Goal: Task Accomplishment & Management: Use online tool/utility

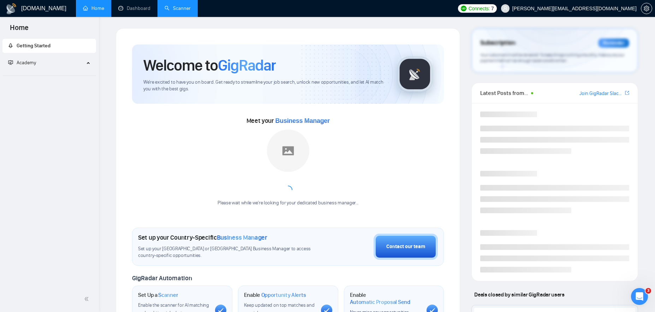
click at [177, 7] on link "Scanner" at bounding box center [177, 8] width 26 height 6
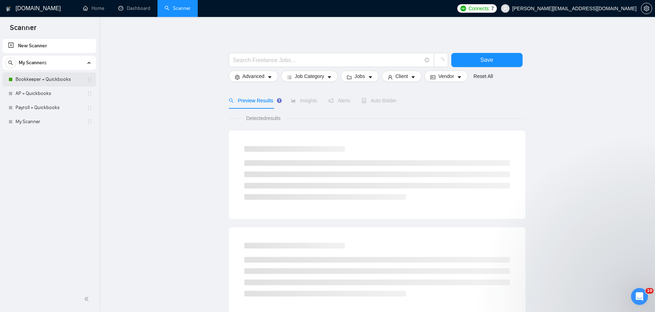
click at [41, 78] on link "Bookkeeper + Quickbooks" at bounding box center [49, 79] width 67 height 14
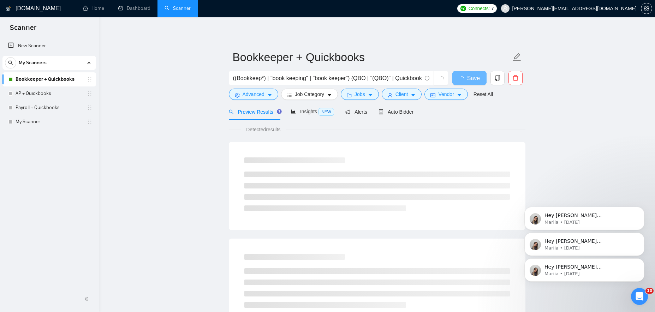
click at [642, 260] on icon "Dismiss notification" at bounding box center [642, 260] width 3 height 3
click at [642, 260] on icon "Dismiss notification" at bounding box center [642, 260] width 4 height 4
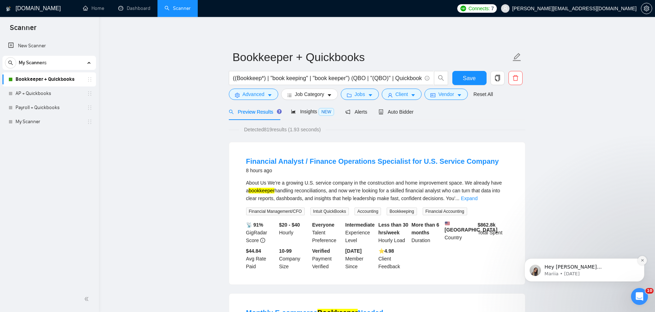
click at [642, 260] on icon "Dismiss notification" at bounding box center [642, 260] width 2 height 2
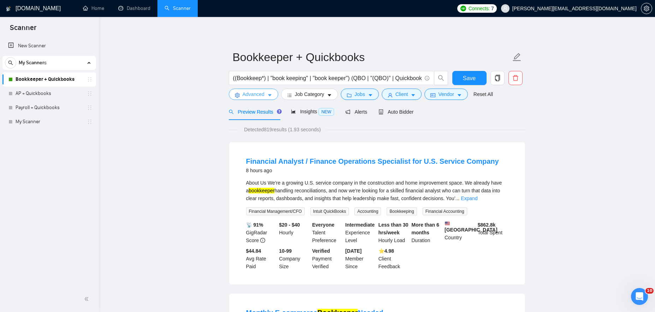
click at [253, 94] on span "Advanced" at bounding box center [253, 94] width 22 height 8
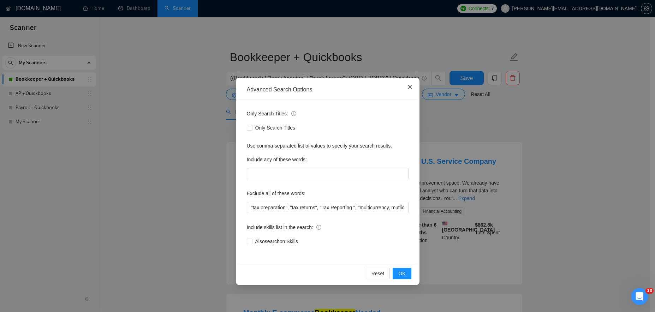
click at [408, 86] on icon "close" at bounding box center [409, 87] width 4 height 4
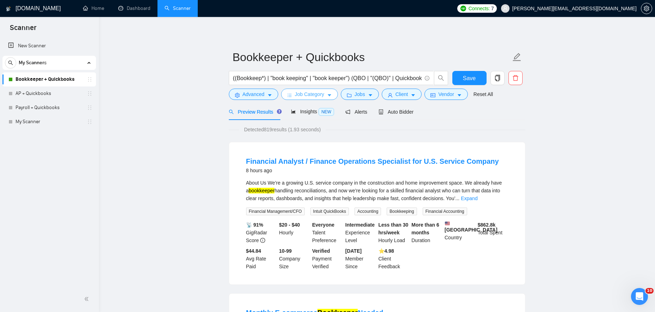
click at [301, 98] on button "Job Category" at bounding box center [309, 94] width 57 height 11
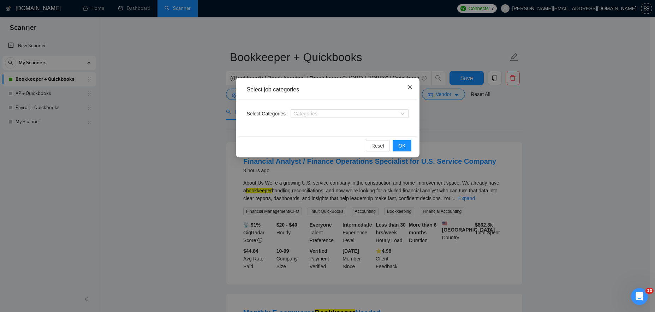
click at [413, 86] on span "Close" at bounding box center [409, 87] width 19 height 19
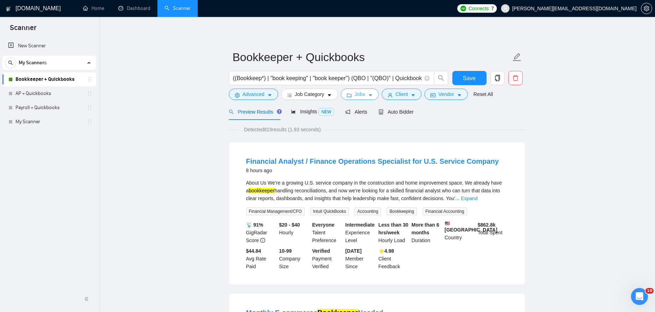
click at [359, 95] on span "Jobs" at bounding box center [359, 94] width 11 height 8
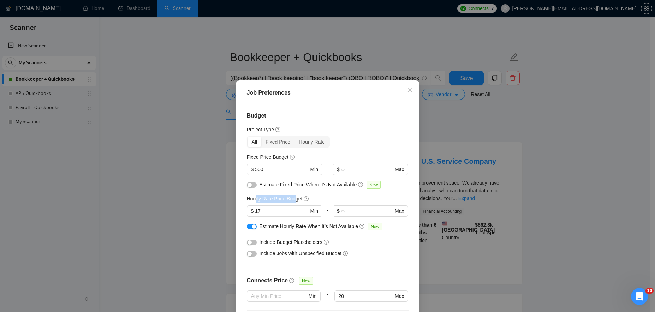
drag, startPoint x: 254, startPoint y: 198, endPoint x: 295, endPoint y: 197, distance: 40.6
click at [295, 197] on h5 "Hourly Rate Price Budget" at bounding box center [275, 199] width 56 height 8
click at [260, 199] on h5 "Hourly Rate Price Budget" at bounding box center [275, 199] width 56 height 8
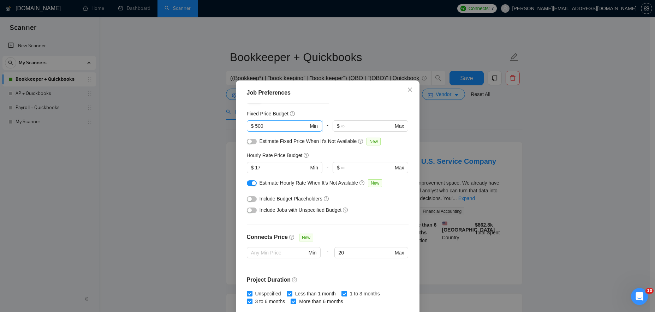
scroll to position [17, 0]
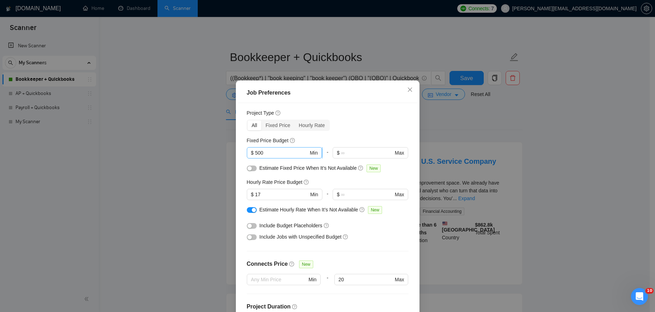
click at [301, 154] on input "500" at bounding box center [281, 153] width 53 height 8
click at [352, 127] on div "All Fixed Price Hourly Rate" at bounding box center [328, 125] width 162 height 11
click at [270, 153] on input "200" at bounding box center [281, 153] width 53 height 8
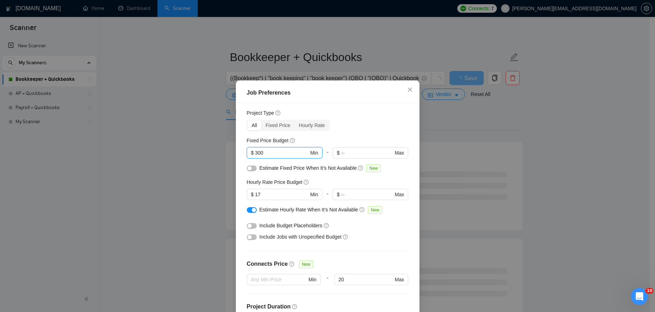
type input "300"
click at [396, 128] on div "All Fixed Price Hourly Rate" at bounding box center [328, 125] width 162 height 11
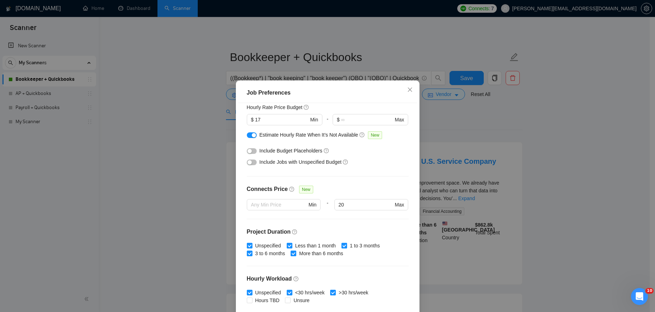
scroll to position [92, 0]
click at [251, 163] on button "button" at bounding box center [252, 162] width 10 height 6
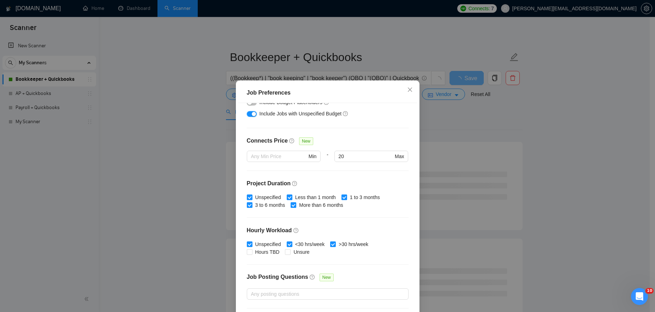
scroll to position [140, 0]
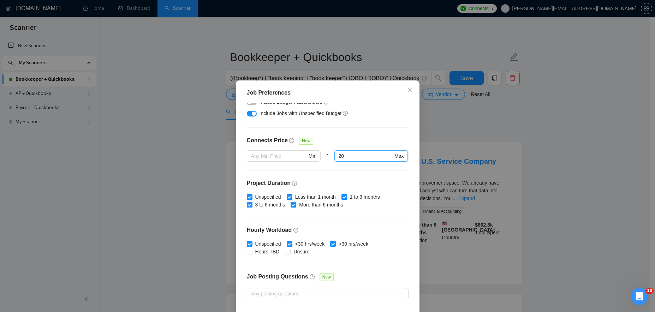
click at [341, 156] on input "20" at bounding box center [365, 156] width 54 height 8
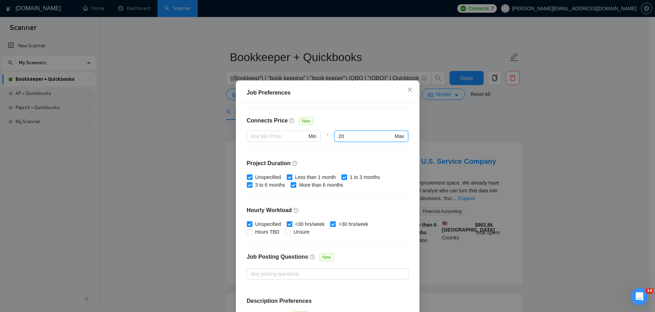
scroll to position [180, 0]
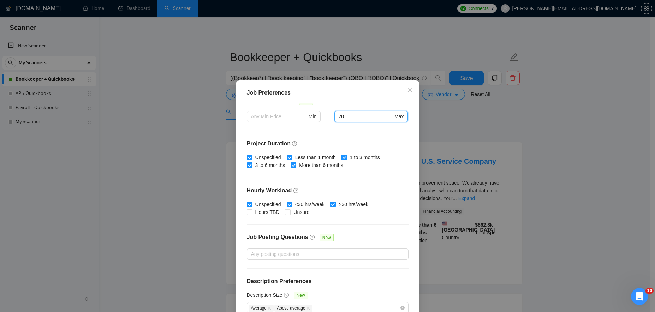
click at [347, 115] on input "20" at bounding box center [365, 117] width 54 height 8
click at [349, 115] on input "20" at bounding box center [365, 117] width 54 height 8
click at [372, 130] on div at bounding box center [371, 126] width 74 height 8
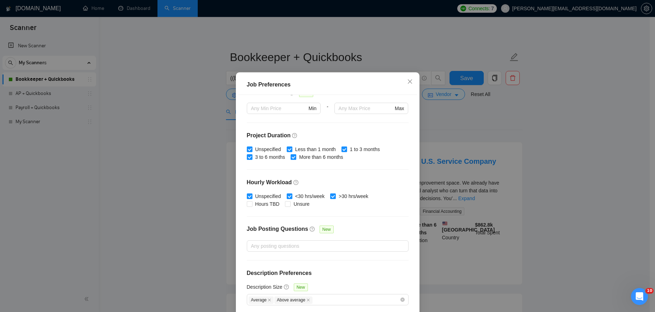
scroll to position [41, 0]
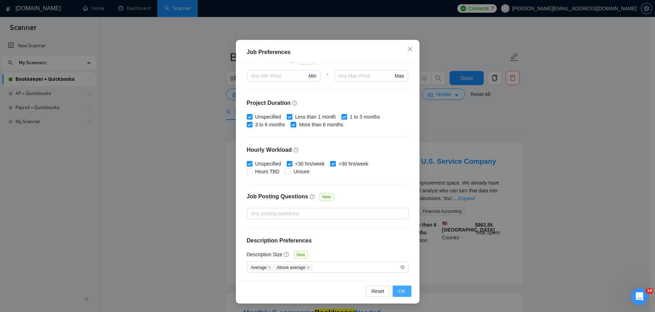
click at [401, 287] on span "OK" at bounding box center [401, 291] width 7 height 8
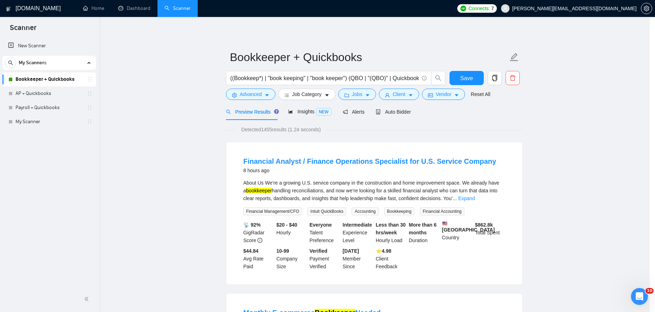
scroll to position [2, 0]
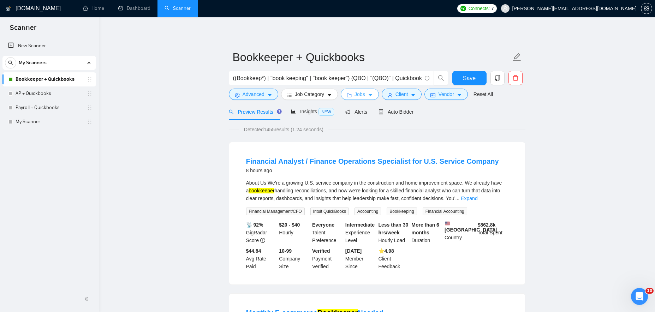
click at [352, 94] on icon "folder" at bounding box center [349, 95] width 5 height 5
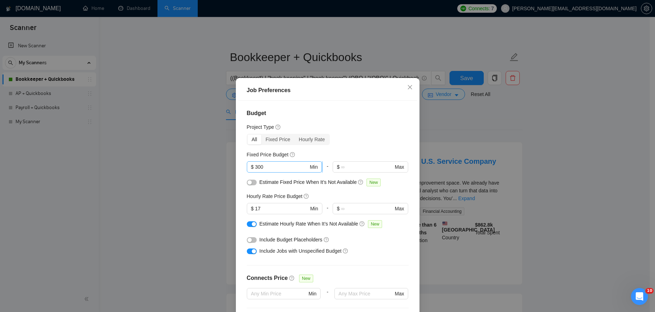
scroll to position [1, 0]
click at [269, 168] on input "300" at bounding box center [281, 166] width 53 height 8
click at [375, 130] on div "Project Type" at bounding box center [328, 126] width 162 height 8
click at [279, 164] on input "550" at bounding box center [281, 166] width 53 height 8
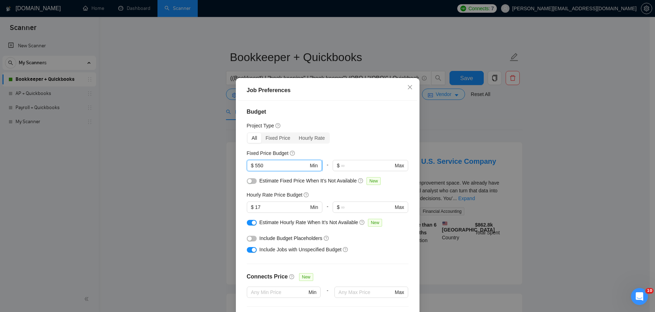
click at [275, 167] on input "550" at bounding box center [281, 166] width 53 height 8
type input "560"
click at [342, 132] on div "Budget Project Type All Fixed Price Hourly Rate Fixed Price Budget 560 $ 560 Mi…" at bounding box center [327, 210] width 179 height 218
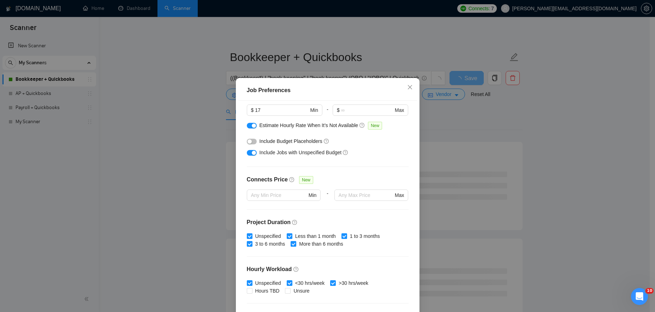
scroll to position [180, 0]
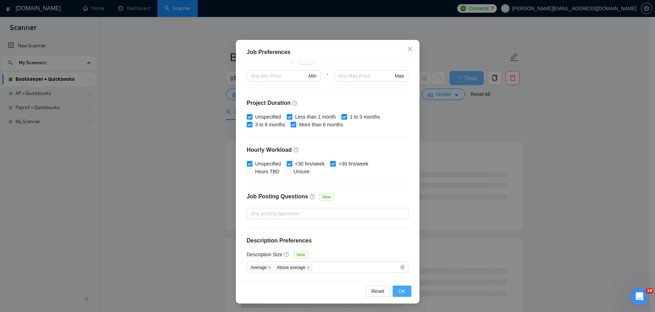
click at [401, 289] on span "OK" at bounding box center [401, 291] width 7 height 8
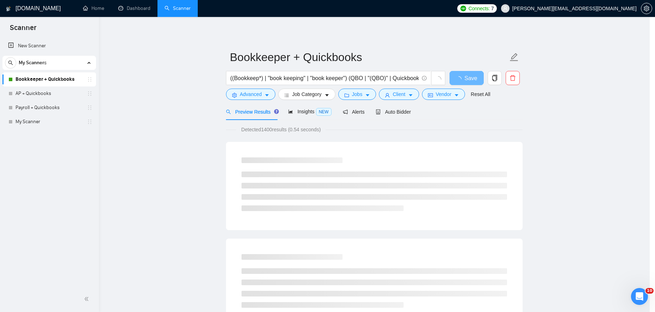
scroll to position [2, 0]
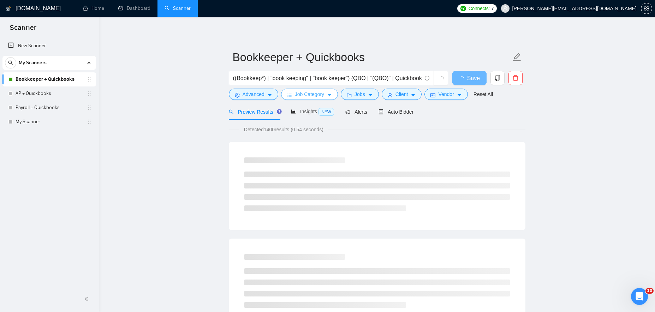
click at [323, 89] on button "Job Category" at bounding box center [309, 94] width 57 height 11
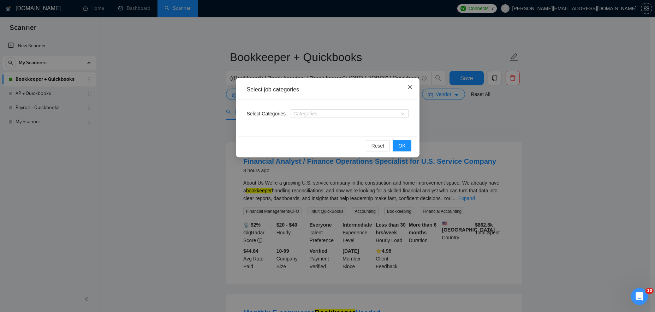
click at [409, 83] on span "Close" at bounding box center [409, 87] width 19 height 19
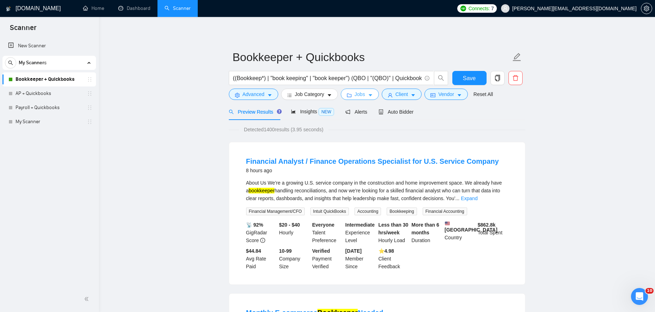
click at [365, 95] on span "Jobs" at bounding box center [359, 94] width 11 height 8
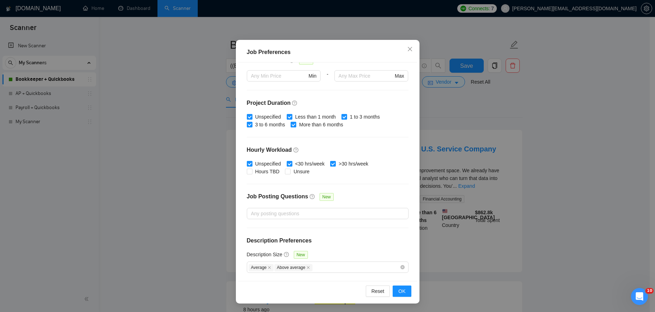
scroll to position [51, 0]
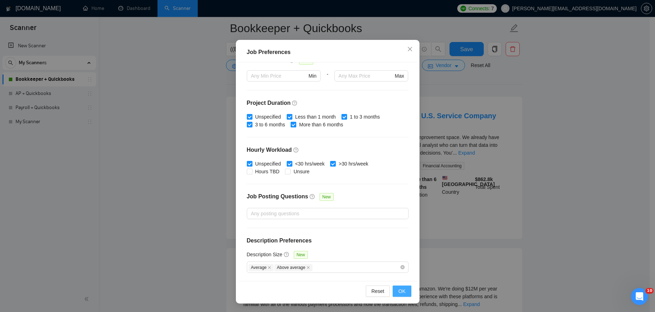
click at [401, 290] on span "OK" at bounding box center [401, 291] width 7 height 8
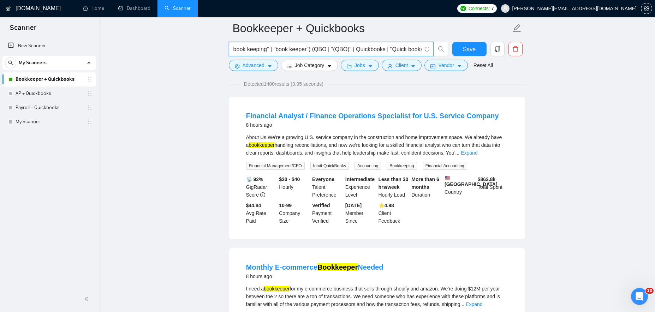
scroll to position [0, 52]
drag, startPoint x: 396, startPoint y: 49, endPoint x: 409, endPoint y: 48, distance: 13.8
click at [409, 48] on input "((Bookkeep*) | "book keeping" | "book keeper") (QBO | "(QBO)" | Quickbooks | "Q…" at bounding box center [327, 49] width 188 height 9
drag, startPoint x: 388, startPoint y: 49, endPoint x: 429, endPoint y: 50, distance: 41.7
click at [429, 50] on span "((Bookkeep*) | "book keeping" | "book keeper") (QBO | "(QBO)" | Quickbooks | "Q…" at bounding box center [331, 49] width 205 height 14
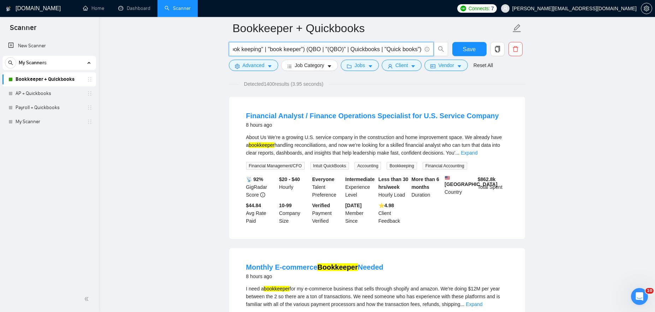
click at [300, 49] on input "((Bookkeep*) | "book keeping" | "book keeper") (QBO | "(QBO)" | Quickbooks | "Q…" at bounding box center [327, 49] width 188 height 9
drag, startPoint x: 335, startPoint y: 48, endPoint x: 208, endPoint y: 50, distance: 127.1
click at [405, 47] on input "((Bookkeep*) | "book keeping" | "book keeper") (QBO | "(QBO)" | Quickbooks | "Q…" at bounding box center [327, 49] width 188 height 9
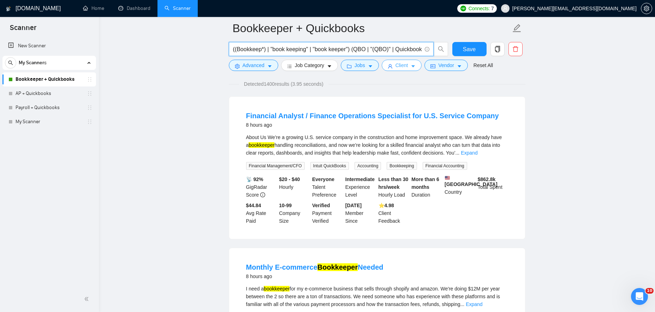
click at [412, 63] on button "Client" at bounding box center [402, 65] width 40 height 11
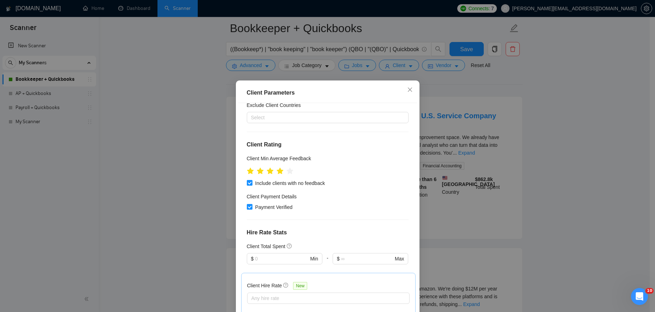
scroll to position [14, 0]
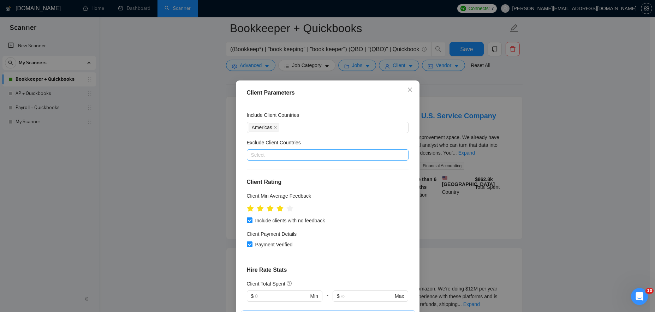
click at [293, 154] on div at bounding box center [323, 155] width 151 height 8
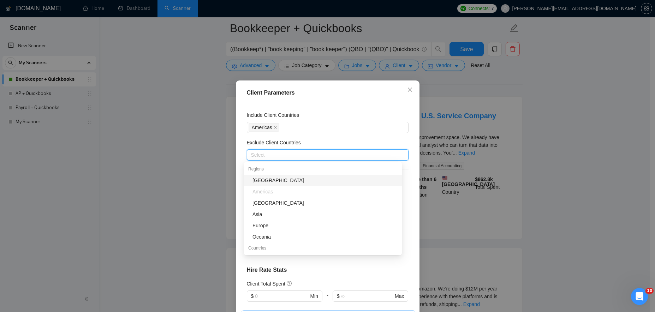
click at [349, 117] on div "Include Client Countries" at bounding box center [328, 116] width 162 height 11
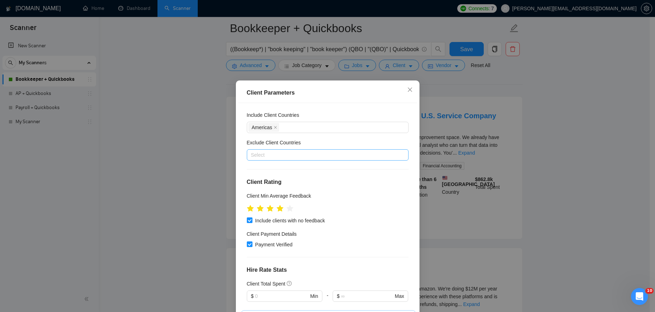
click at [295, 155] on div at bounding box center [323, 155] width 151 height 8
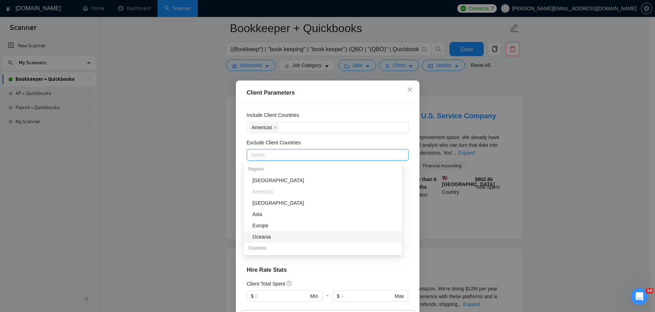
click at [277, 237] on div "Oceania" at bounding box center [324, 237] width 145 height 8
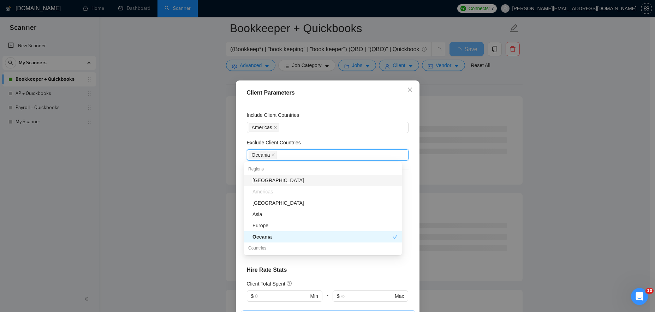
click at [346, 138] on div "Client Location Include Client Countries [GEOGRAPHIC_DATA] Exclude Client Count…" at bounding box center [327, 212] width 179 height 218
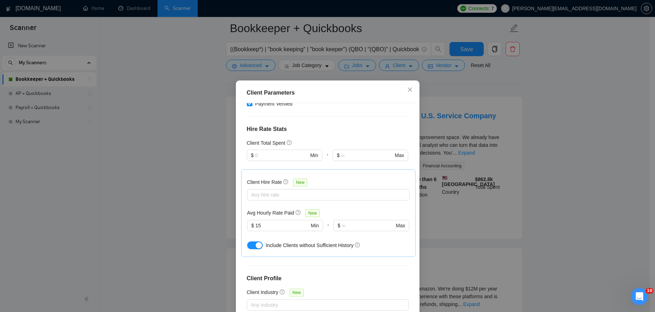
scroll to position [156, 0]
click at [269, 223] on input "15" at bounding box center [282, 225] width 54 height 8
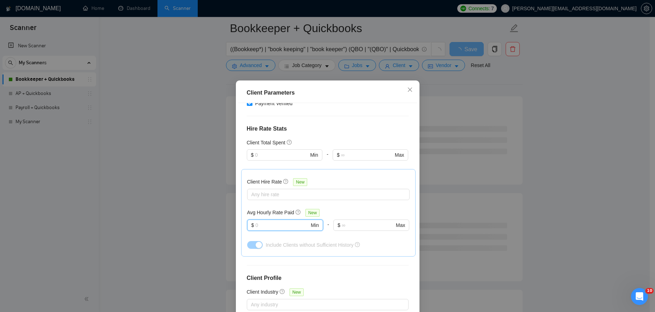
click at [291, 236] on div at bounding box center [285, 235] width 76 height 8
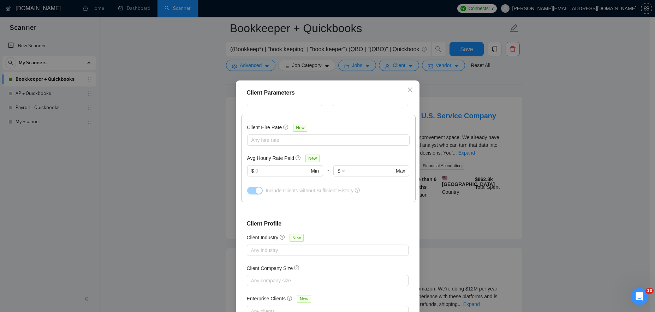
scroll to position [222, 0]
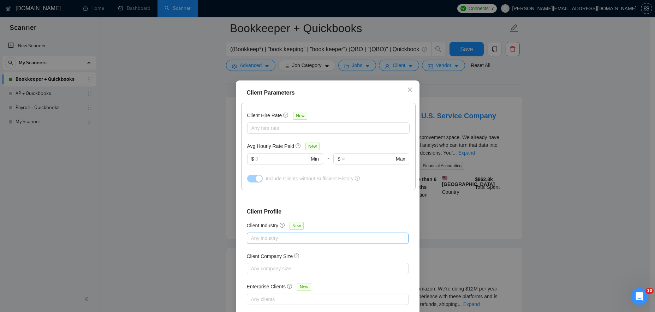
click at [277, 234] on div at bounding box center [323, 238] width 151 height 8
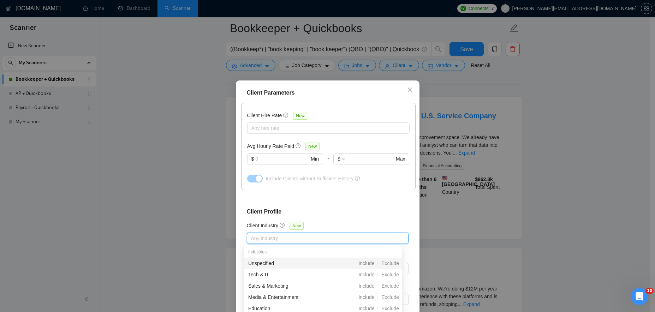
click at [376, 205] on div "Client Location Include Client Countries [GEOGRAPHIC_DATA] Exclude Client Count…" at bounding box center [327, 212] width 179 height 218
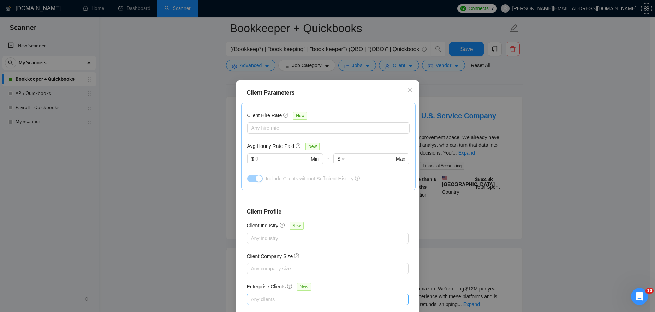
click at [264, 299] on div at bounding box center [323, 299] width 151 height 8
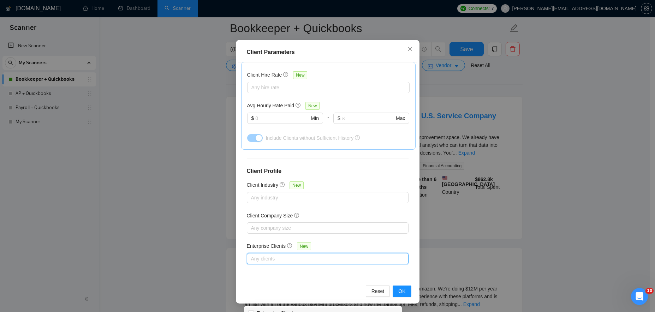
scroll to position [59, 0]
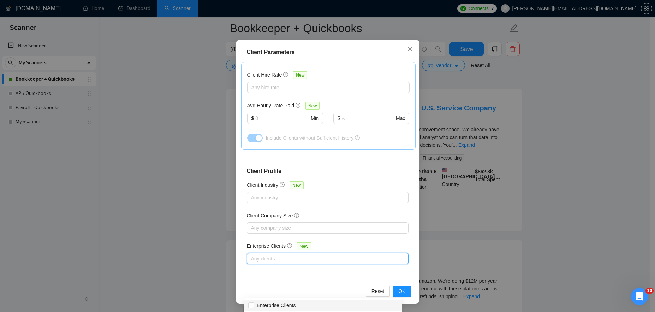
click at [276, 258] on div at bounding box center [323, 258] width 151 height 8
click at [276, 259] on div at bounding box center [323, 258] width 151 height 8
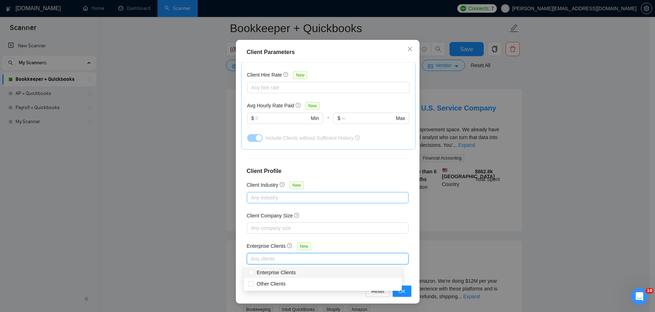
click at [281, 197] on div at bounding box center [323, 197] width 151 height 8
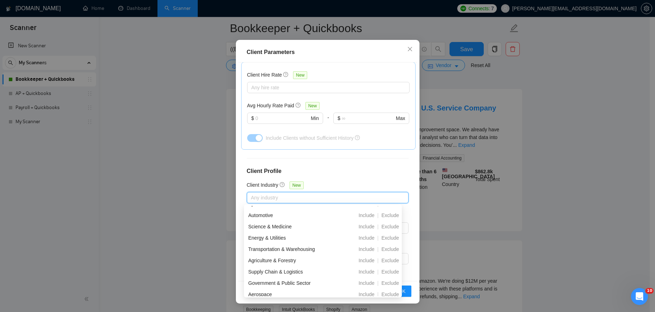
scroll to position [232, 0]
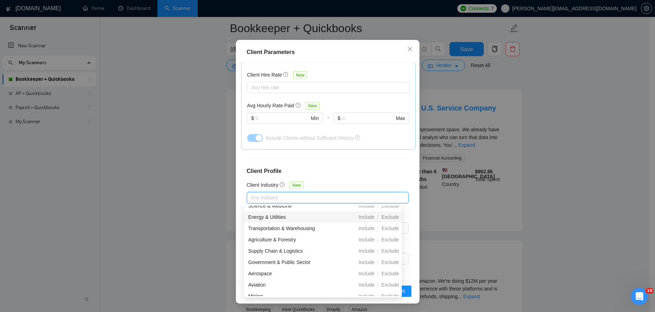
click at [335, 165] on div "Client Location Include Client Countries [GEOGRAPHIC_DATA] Exclude Client Count…" at bounding box center [327, 171] width 179 height 218
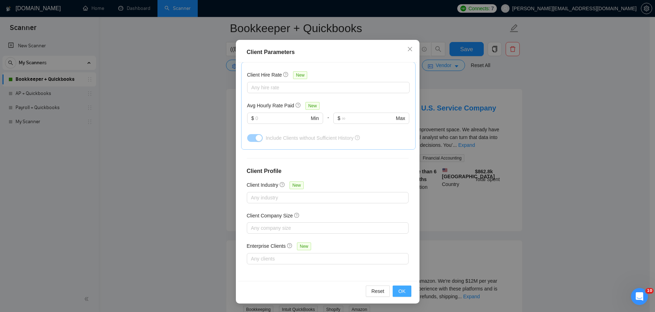
click at [404, 290] on button "OK" at bounding box center [401, 291] width 18 height 11
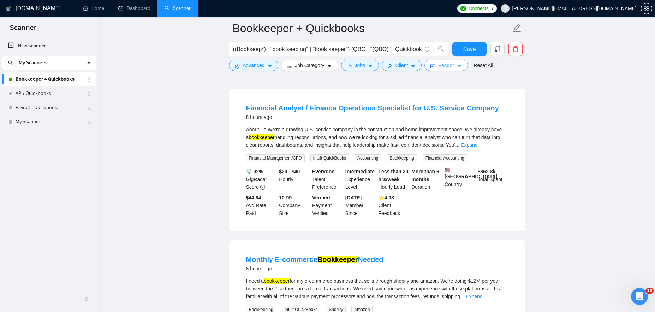
click at [459, 67] on button "Vendor" at bounding box center [445, 65] width 43 height 11
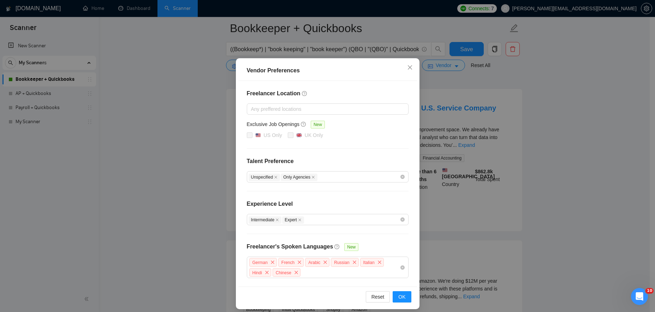
scroll to position [20, 0]
click at [317, 219] on div "Intermediate Expert" at bounding box center [323, 219] width 151 height 8
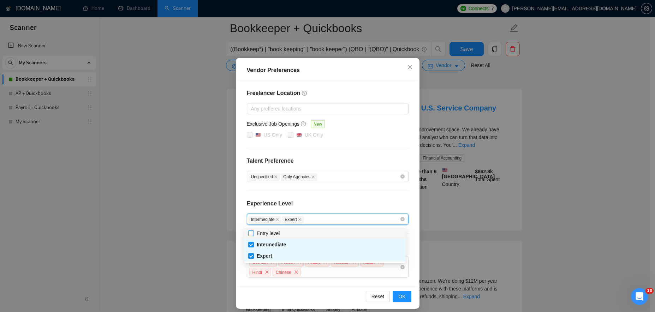
click at [255, 233] on span "Entry level" at bounding box center [268, 233] width 29 height 8
click at [253, 233] on input "Entry level" at bounding box center [250, 232] width 5 height 5
click at [252, 232] on input "Entry level" at bounding box center [250, 232] width 5 height 5
checkbox input "true"
click at [350, 195] on div "Freelancer Location Any preffered locations Exclusive Job Openings New US Only …" at bounding box center [327, 183] width 179 height 206
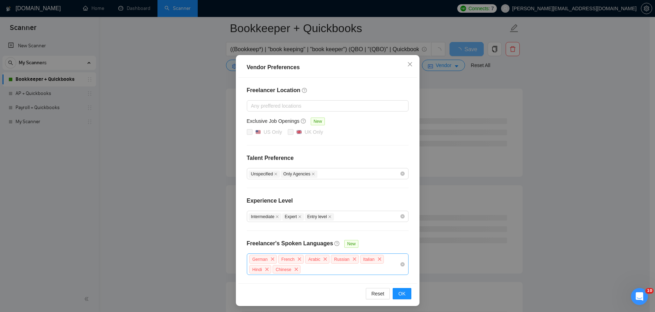
scroll to position [25, 0]
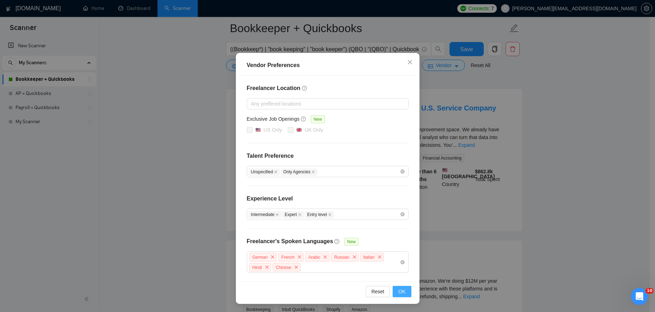
click at [402, 291] on span "OK" at bounding box center [401, 292] width 7 height 8
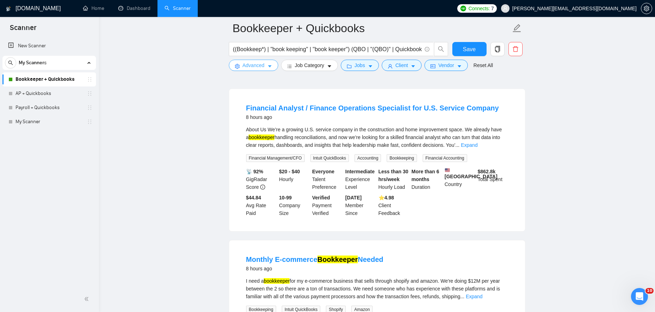
click at [268, 62] on button "Advanced" at bounding box center [253, 65] width 49 height 11
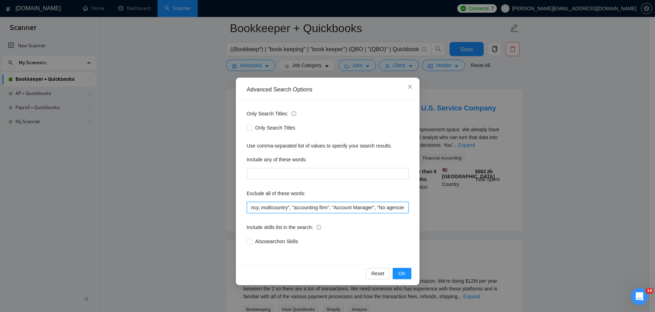
drag, startPoint x: 355, startPoint y: 207, endPoint x: 409, endPoint y: 208, distance: 53.3
click at [409, 208] on div "Only Search Titles: Only Search Titles Use comma-separated list of values to sp…" at bounding box center [327, 182] width 179 height 164
drag, startPoint x: 376, startPoint y: 207, endPoint x: 408, endPoint y: 206, distance: 32.5
click at [408, 206] on input ""tax preparation", "tax returns", "Tax Reporting ", "multicurrency, mutlicountr…" at bounding box center [328, 207] width 162 height 11
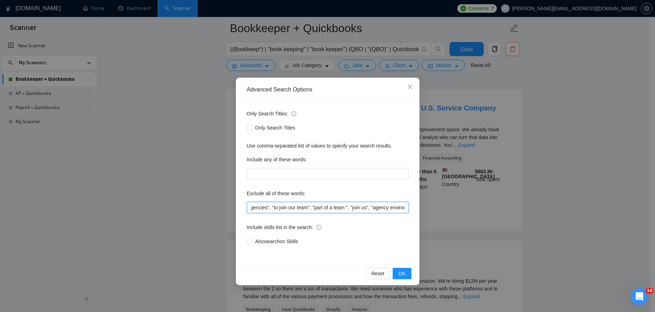
scroll to position [0, 350]
drag, startPoint x: 282, startPoint y: 206, endPoint x: 258, endPoint y: 206, distance: 24.4
click at [258, 206] on input ""tax preparation", "tax returns", "Tax Reporting ", "multicurrency, mutlicountr…" at bounding box center [328, 207] width 162 height 11
drag, startPoint x: 302, startPoint y: 207, endPoint x: 297, endPoint y: 207, distance: 4.9
click at [297, 207] on input ""tax preparation", "tax returns", "Tax Reporting ", "multicurrency, mutlicountr…" at bounding box center [328, 207] width 162 height 11
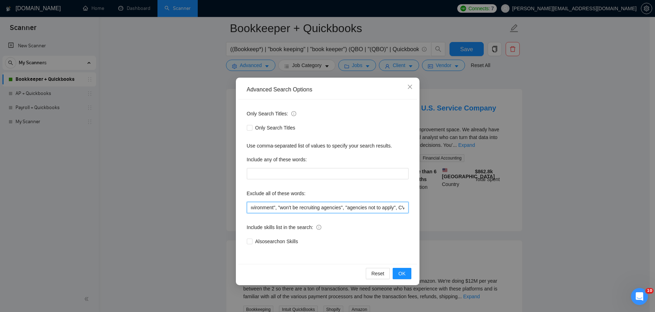
drag, startPoint x: 380, startPoint y: 207, endPoint x: 403, endPoint y: 206, distance: 22.6
click at [403, 206] on input ""tax preparation", "tax returns", "Tax Reporting ", "multicurrency, mutlicountr…" at bounding box center [328, 207] width 162 height 11
drag, startPoint x: 376, startPoint y: 208, endPoint x: 401, endPoint y: 209, distance: 25.4
click at [401, 209] on input ""tax preparation", "tax returns", "Tax Reporting ", "multicurrency, mutlicountr…" at bounding box center [328, 207] width 162 height 11
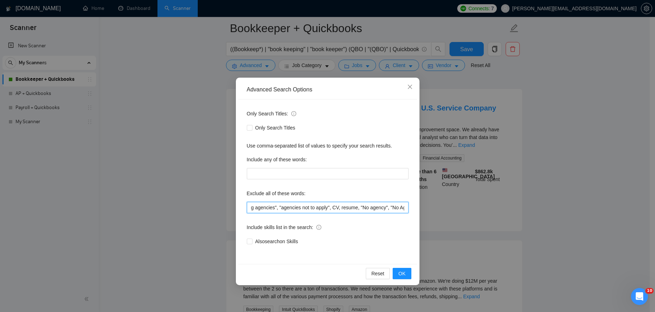
click at [379, 209] on input ""tax preparation", "tax returns", "Tax Reporting ", "multicurrency, mutlicountr…" at bounding box center [328, 207] width 162 height 11
drag, startPoint x: 374, startPoint y: 207, endPoint x: 401, endPoint y: 207, distance: 26.1
click at [401, 207] on input ""tax preparation", "tax returns", "Tax Reporting ", "multicurrency, mutlicountr…" at bounding box center [328, 207] width 162 height 11
drag, startPoint x: 383, startPoint y: 209, endPoint x: 402, endPoint y: 209, distance: 18.7
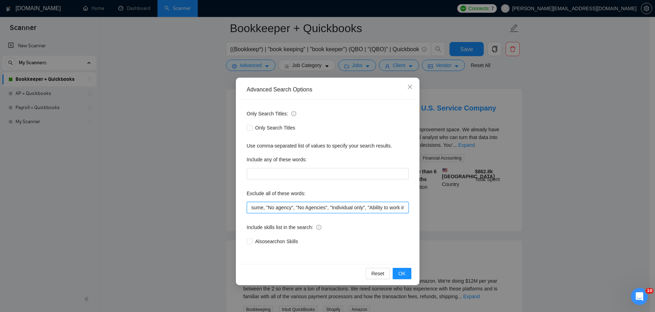
click at [402, 209] on input ""tax preparation", "tax returns", "Tax Reporting ", "multicurrency, mutlicountr…" at bounding box center [328, 207] width 162 height 11
click at [407, 86] on icon "close" at bounding box center [410, 87] width 6 height 6
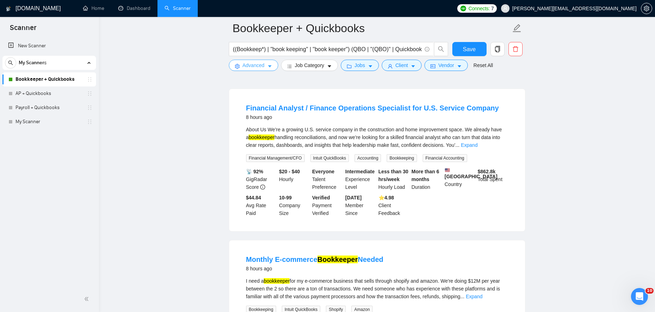
click at [245, 65] on span "Advanced" at bounding box center [253, 65] width 22 height 8
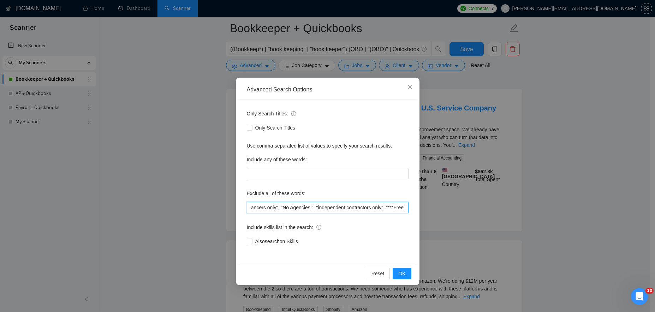
scroll to position [0, 1822]
drag, startPoint x: 362, startPoint y: 209, endPoint x: 466, endPoint y: 205, distance: 103.8
click at [466, 205] on div "Advanced Search Options Only Search Titles: Only Search Titles Use comma-separa…" at bounding box center [327, 156] width 655 height 312
click at [406, 206] on input ""tax preparation", "tax returns", "Tax Reporting ", "multicurrency, mutlicountr…" at bounding box center [328, 207] width 162 height 11
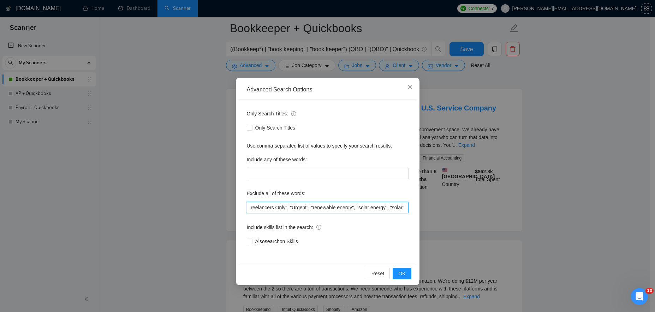
drag, startPoint x: 309, startPoint y: 207, endPoint x: 348, endPoint y: 206, distance: 38.8
click at [348, 206] on input ""tax preparation", "tax returns", "Tax Reporting ", "multicurrency, mutlicountr…" at bounding box center [328, 207] width 162 height 11
drag, startPoint x: 262, startPoint y: 207, endPoint x: 206, endPoint y: 210, distance: 55.8
click at [206, 210] on div "Advanced Search Options Only Search Titles: Only Search Titles Use comma-separa…" at bounding box center [327, 156] width 655 height 312
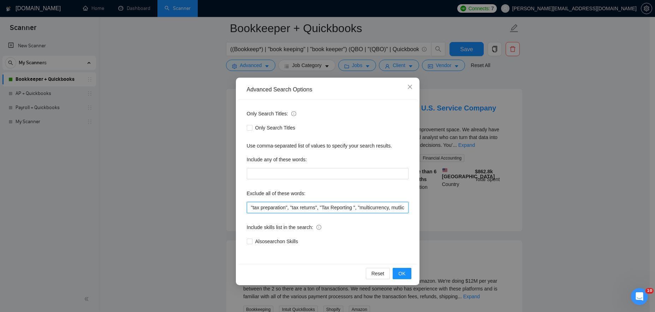
click at [289, 206] on input ""tax preparation", "tax returns", "Tax Reporting ", "multicurrency, mutlicountr…" at bounding box center [328, 207] width 162 height 11
drag, startPoint x: 291, startPoint y: 208, endPoint x: 225, endPoint y: 209, distance: 66.4
click at [225, 209] on div "Advanced Search Options Only Search Titles: Only Search Titles Use comma-separa…" at bounding box center [327, 156] width 655 height 312
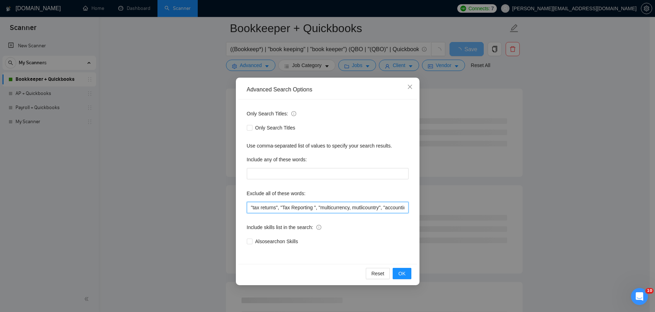
drag, startPoint x: 322, startPoint y: 207, endPoint x: 232, endPoint y: 208, distance: 90.0
click at [231, 208] on div "Advanced Search Options Only Search Titles: Only Search Titles Use comma-separa…" at bounding box center [327, 156] width 655 height 312
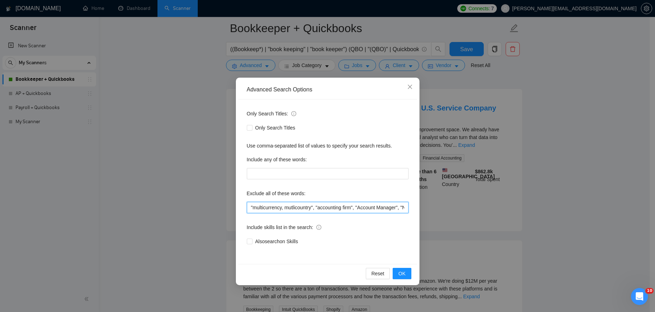
drag, startPoint x: 360, startPoint y: 207, endPoint x: 321, endPoint y: 208, distance: 39.2
click at [321, 208] on input ""multicurrency, mutlicountry", "accounting firm", "Account Manager", "No agenci…" at bounding box center [328, 207] width 162 height 11
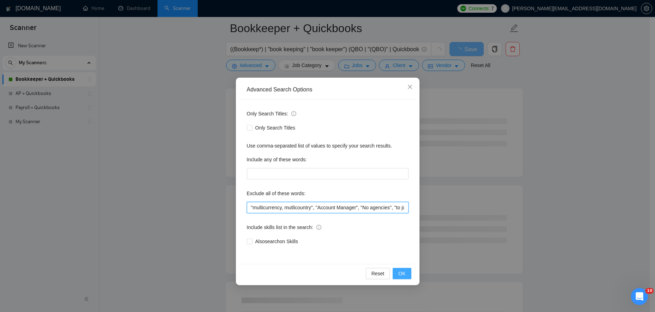
type input ""multicurrency, mutlicountry", "Account Manager", "No agencies", "to join our t…"
click at [403, 274] on span "OK" at bounding box center [401, 274] width 7 height 8
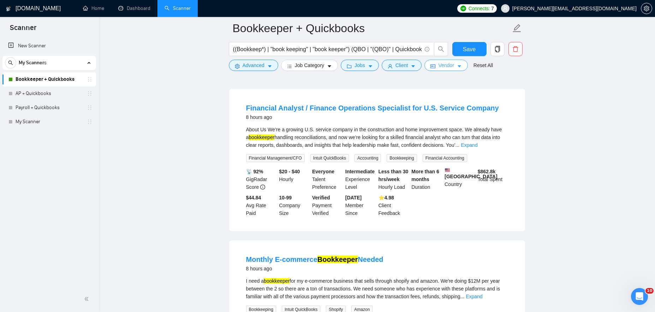
click at [458, 65] on button "Vendor" at bounding box center [445, 65] width 43 height 11
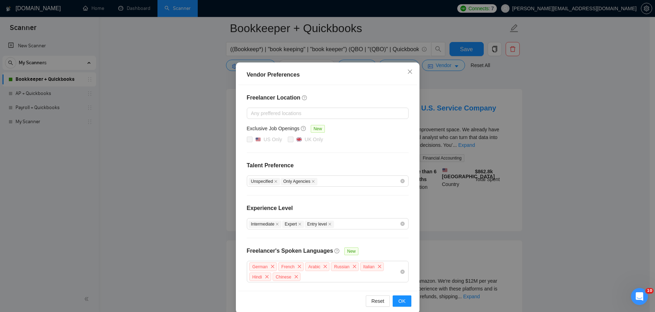
scroll to position [25, 0]
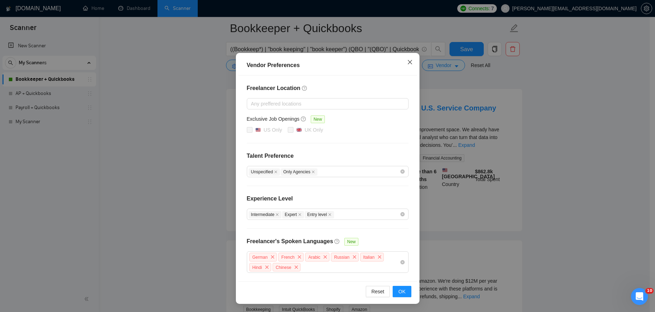
click at [407, 62] on icon "close" at bounding box center [410, 62] width 6 height 6
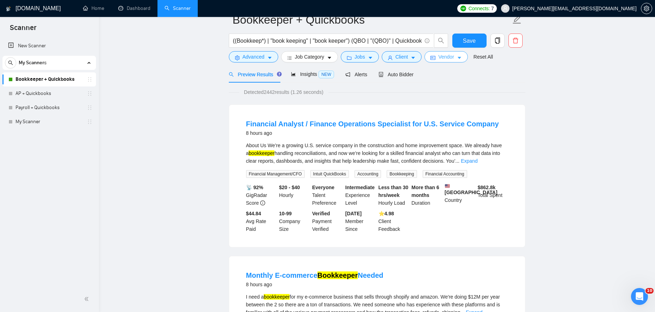
scroll to position [0, 0]
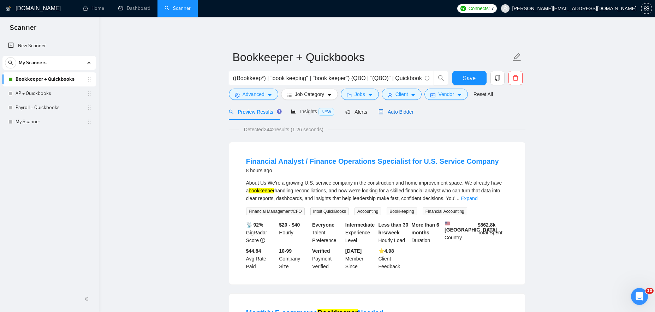
click at [399, 112] on span "Auto Bidder" at bounding box center [395, 112] width 35 height 6
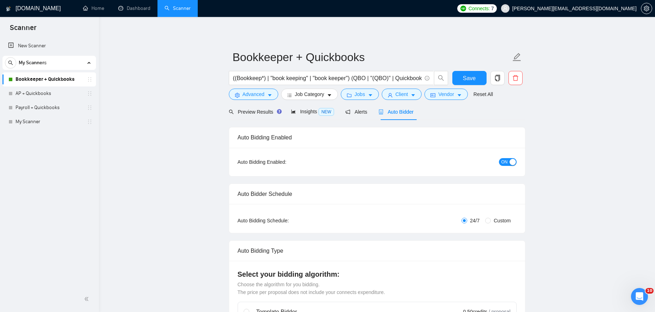
checkbox input "true"
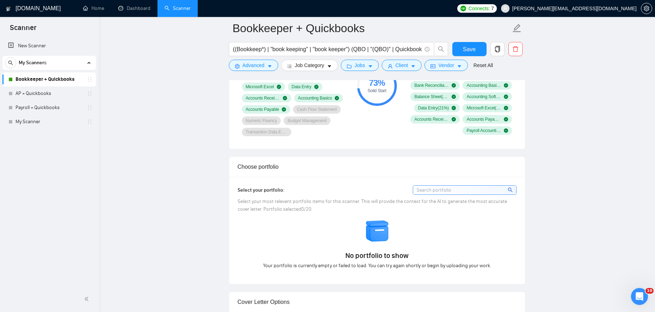
scroll to position [535, 0]
click at [443, 190] on input at bounding box center [464, 188] width 103 height 9
click at [271, 203] on div "Select your most relevant portfolio items for this scanner. This will provide t…" at bounding box center [377, 204] width 279 height 16
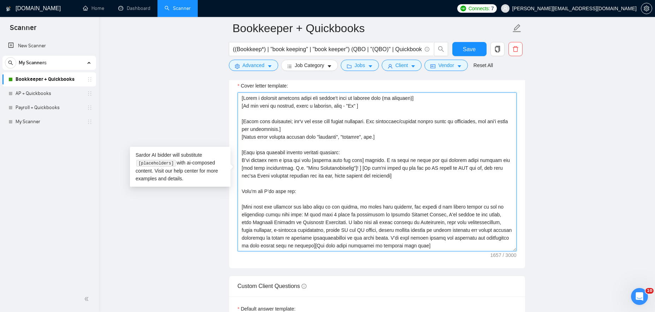
scroll to position [770, 0]
drag, startPoint x: 263, startPoint y: 178, endPoint x: 239, endPoint y: 101, distance: 80.8
click at [239, 101] on textarea "Cover letter template:" at bounding box center [377, 173] width 279 height 159
